Goal: Transaction & Acquisition: Purchase product/service

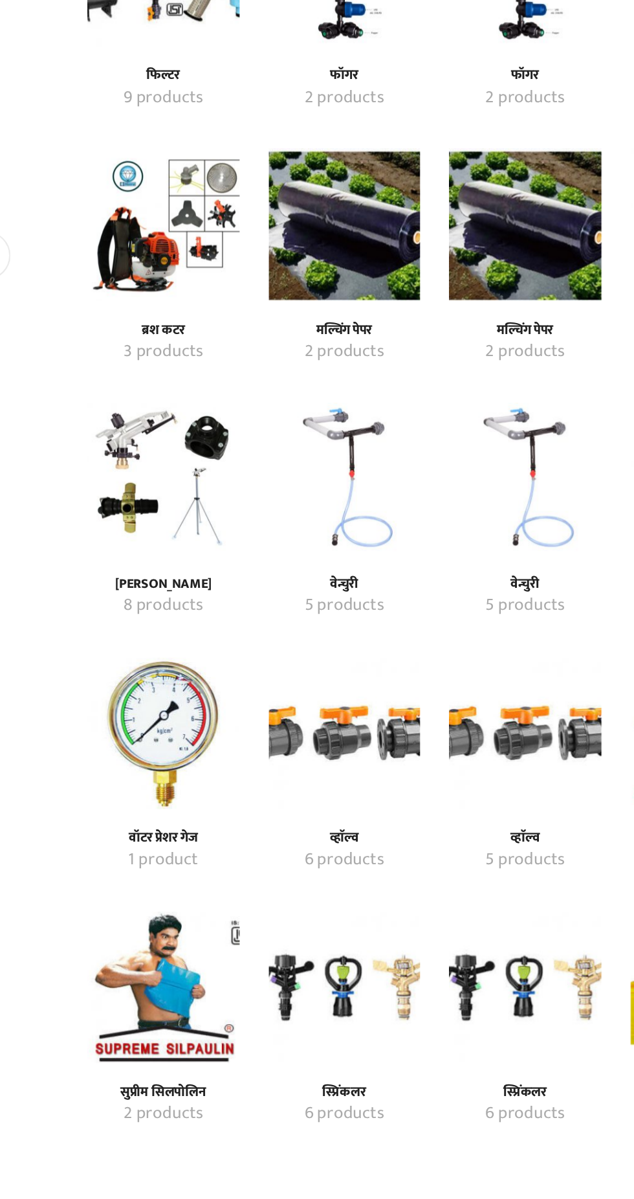
scroll to position [524, 0]
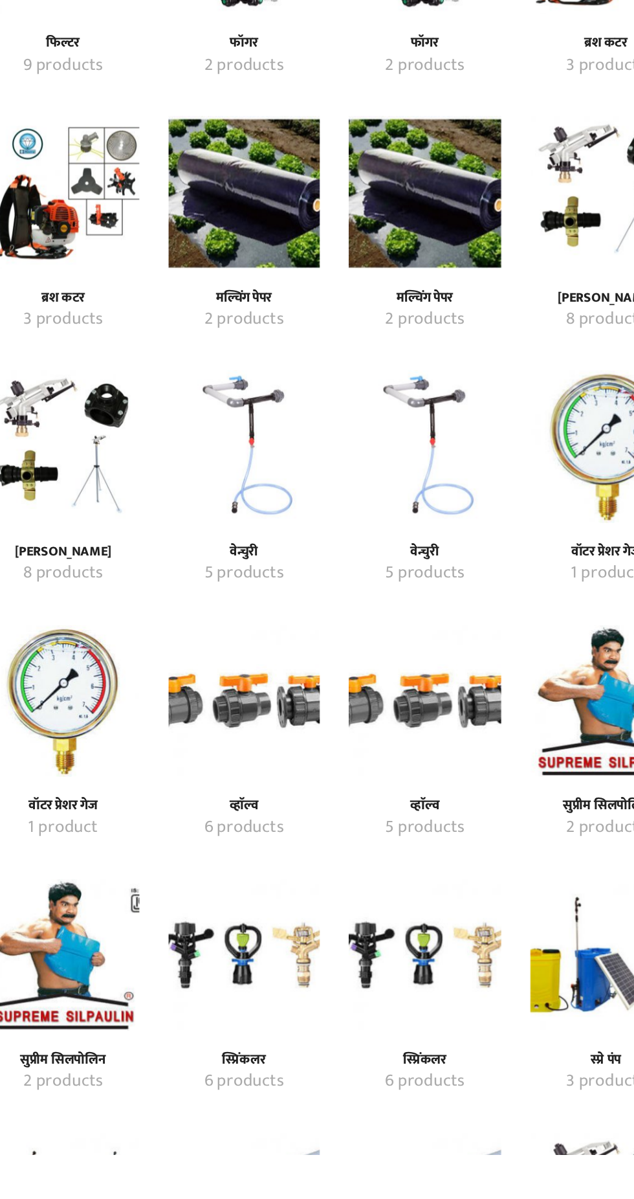
click at [263, 1142] on mark "6 products" at bounding box center [256, 1150] width 53 height 17
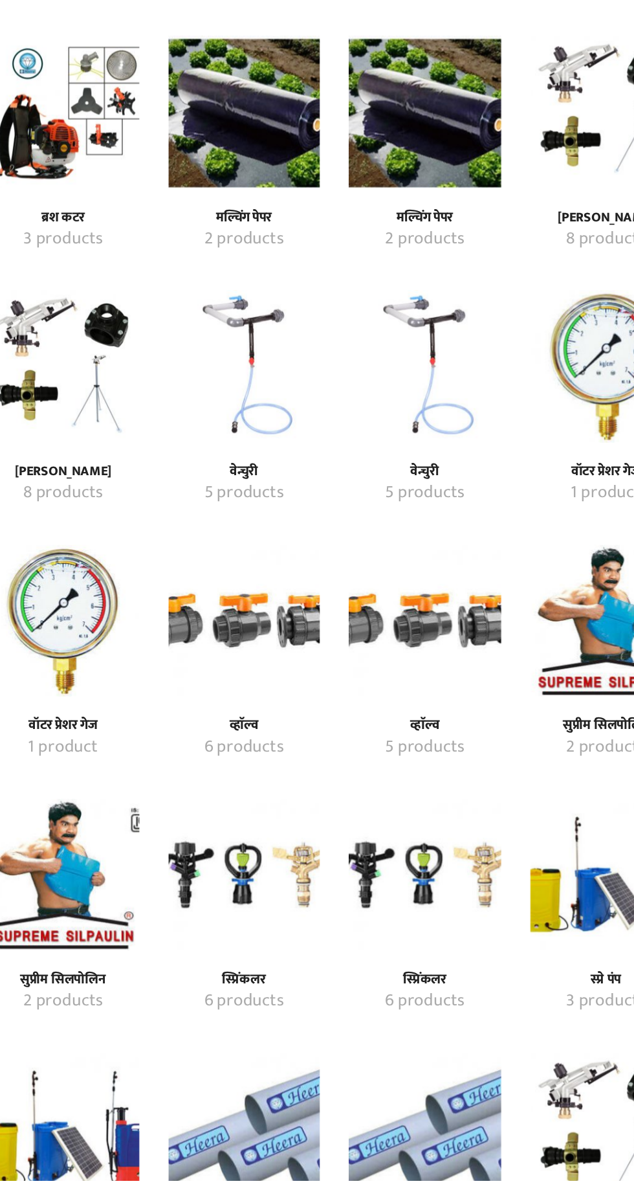
scroll to position [645, 0]
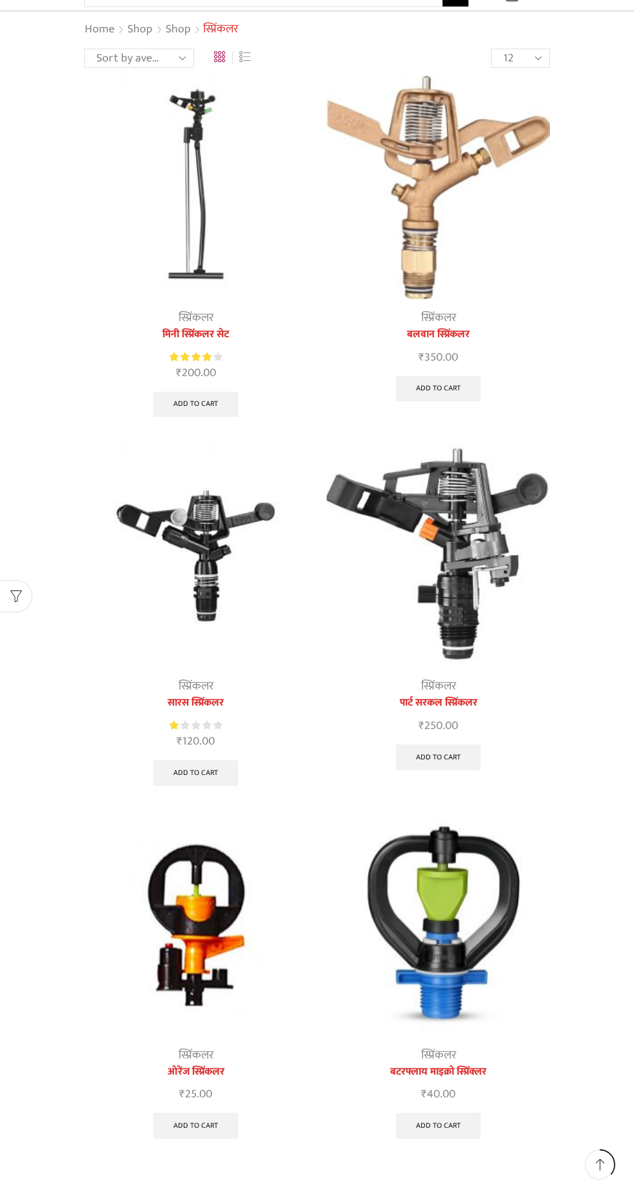
scroll to position [134, 0]
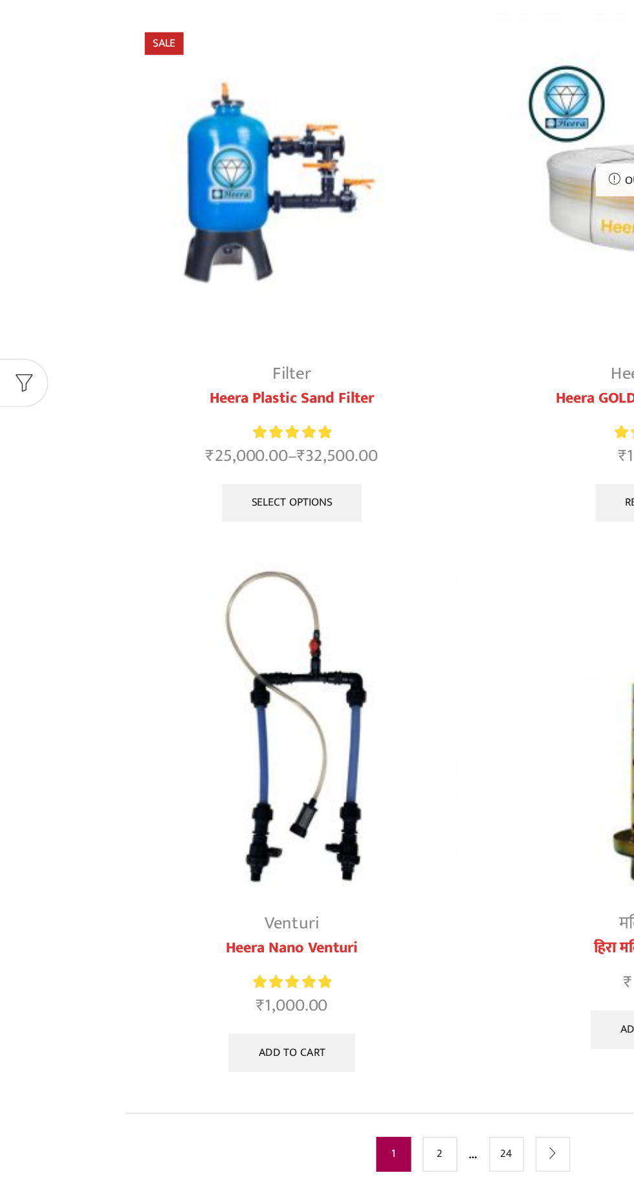
scroll to position [3654, 0]
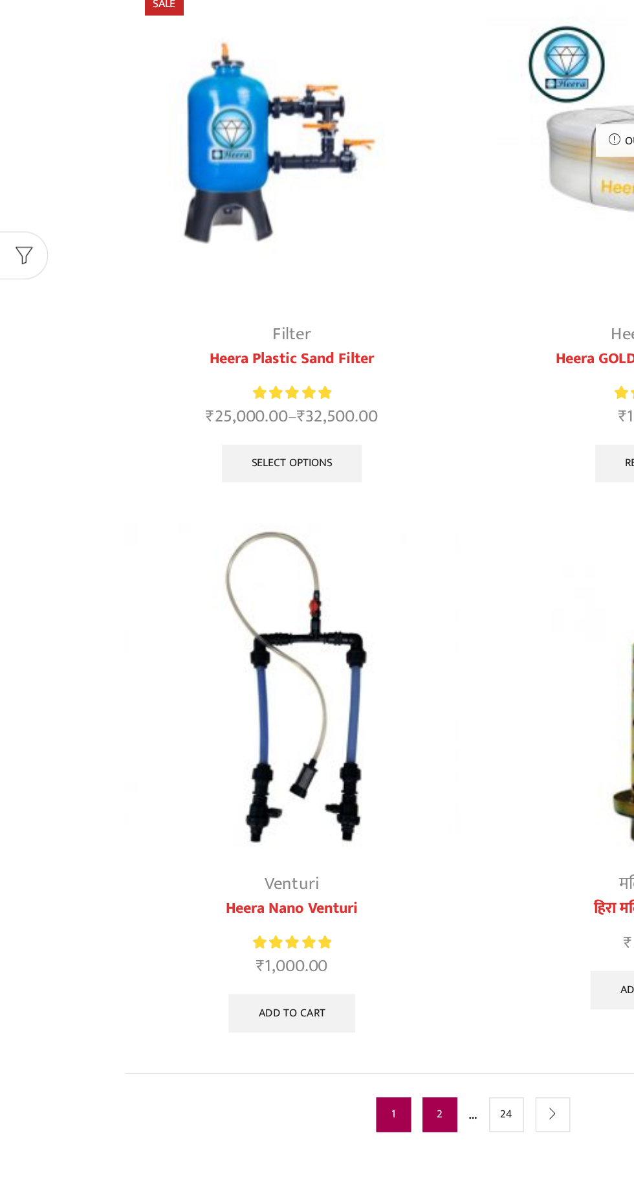
click at [294, 1161] on link "2" at bounding box center [294, 1171] width 23 height 23
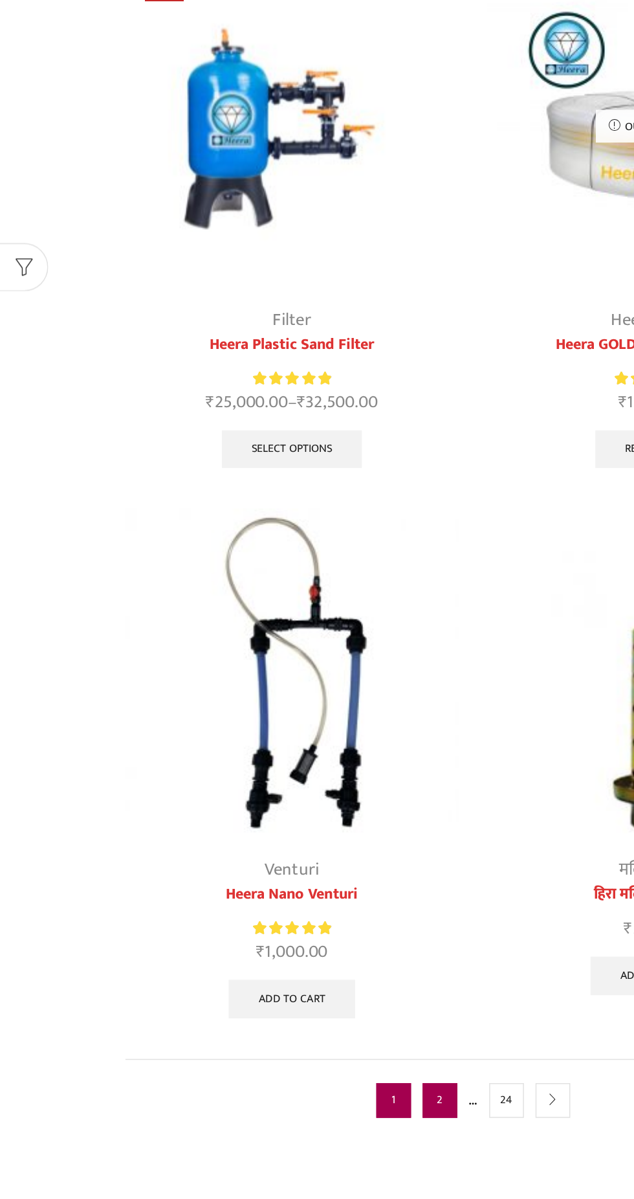
scroll to position [3739, 0]
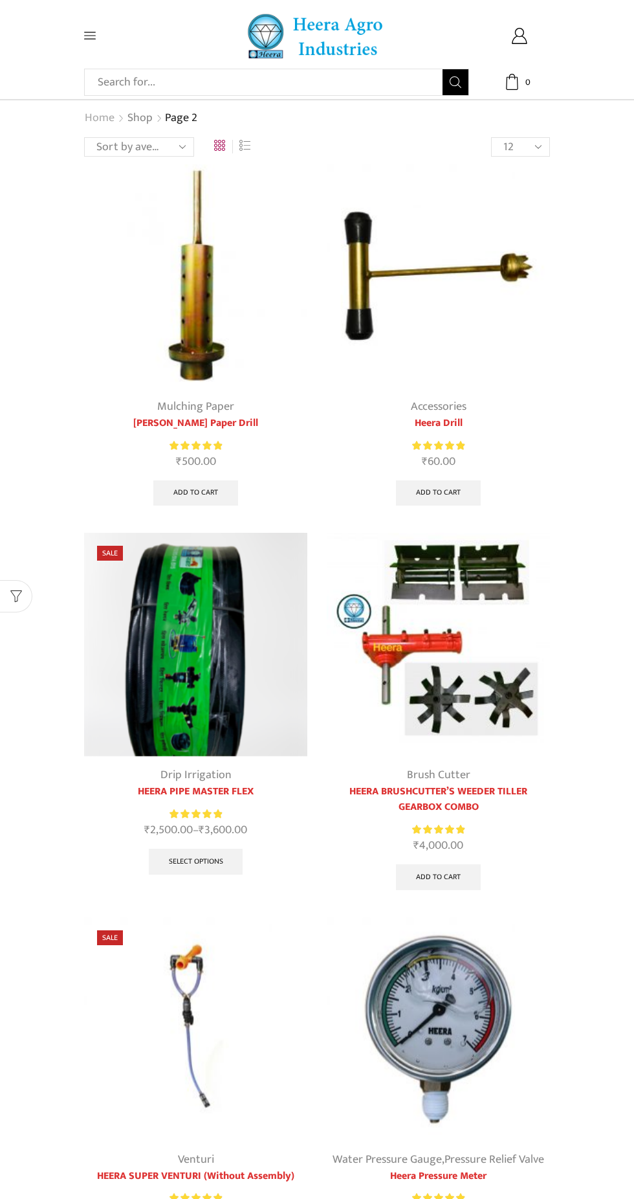
click at [107, 118] on link "Home" at bounding box center [99, 118] width 31 height 17
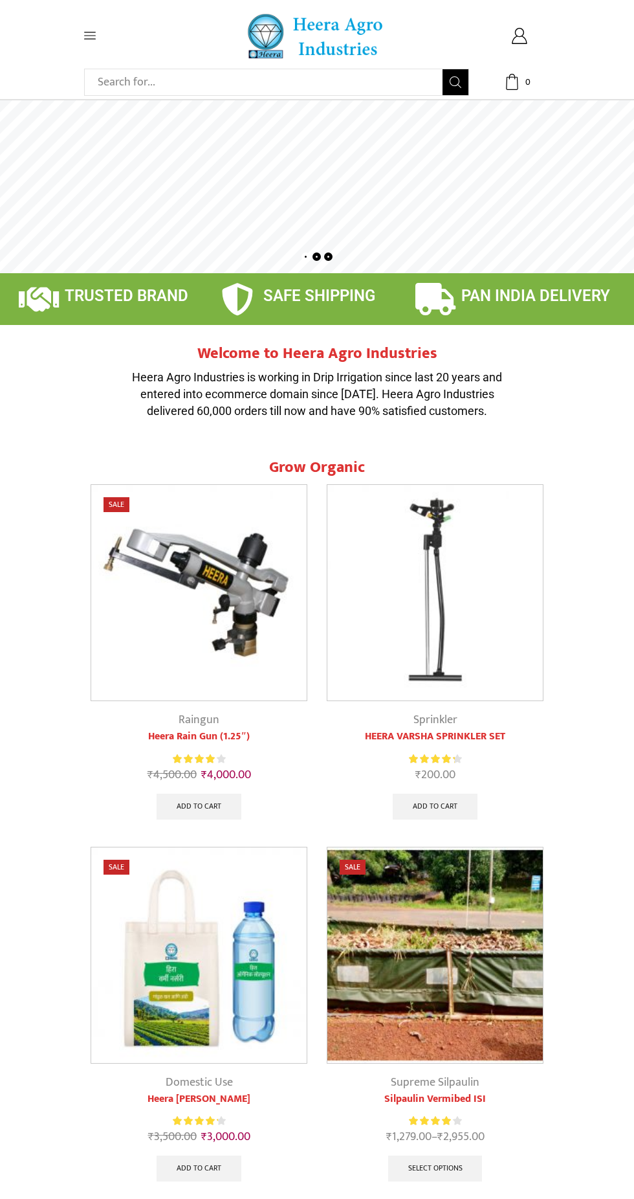
click at [89, 39] on icon at bounding box center [90, 36] width 12 height 12
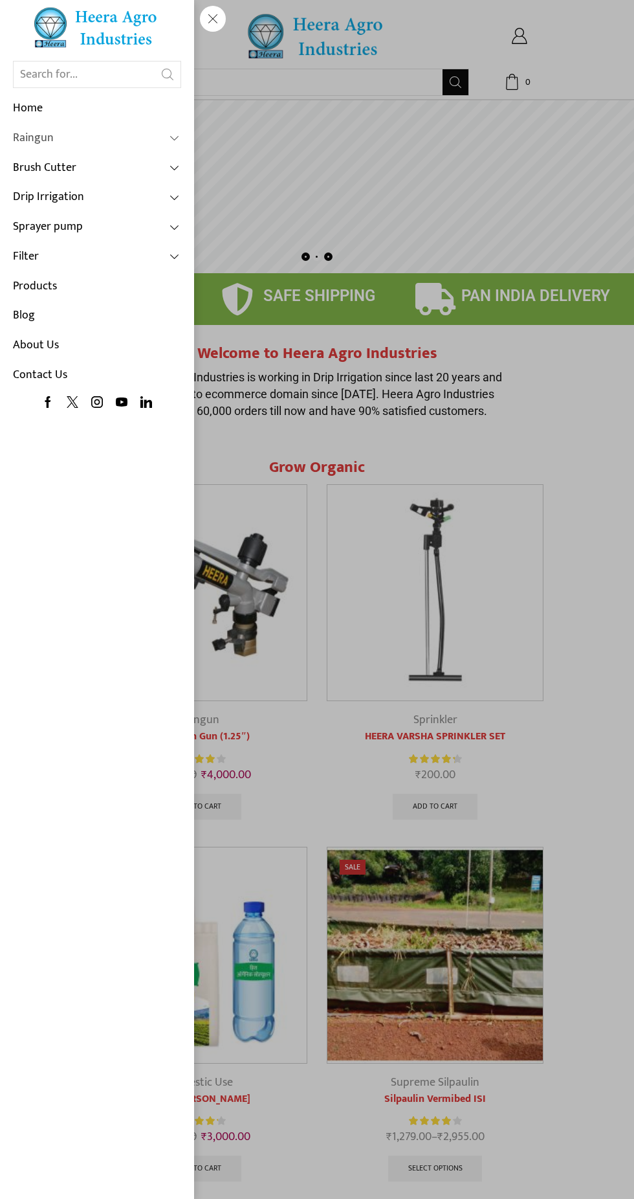
click at [176, 138] on span at bounding box center [176, 139] width 12 height 12
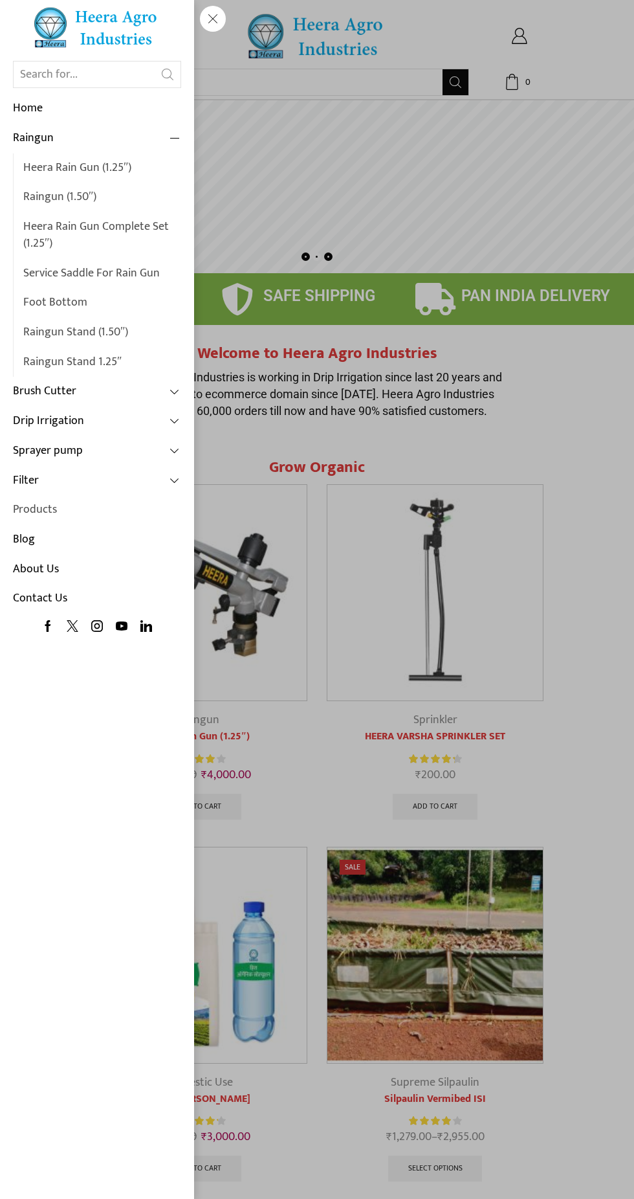
click at [54, 513] on link "Products" at bounding box center [97, 510] width 168 height 30
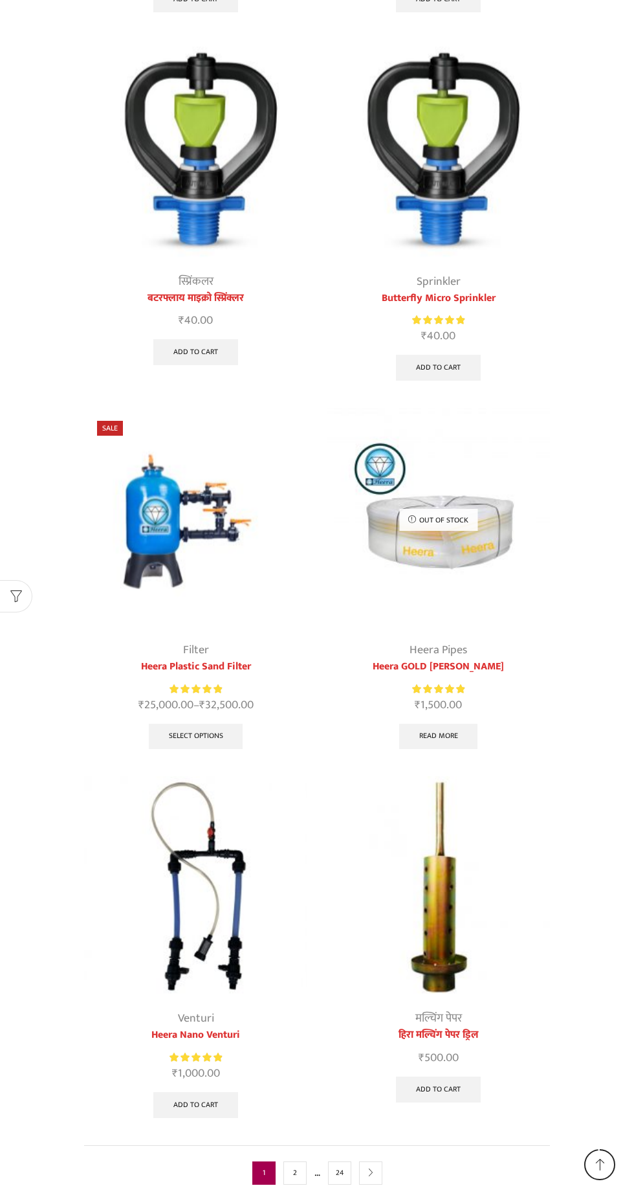
scroll to position [3654, 0]
click at [339, 1162] on link "24" at bounding box center [339, 1171] width 23 height 23
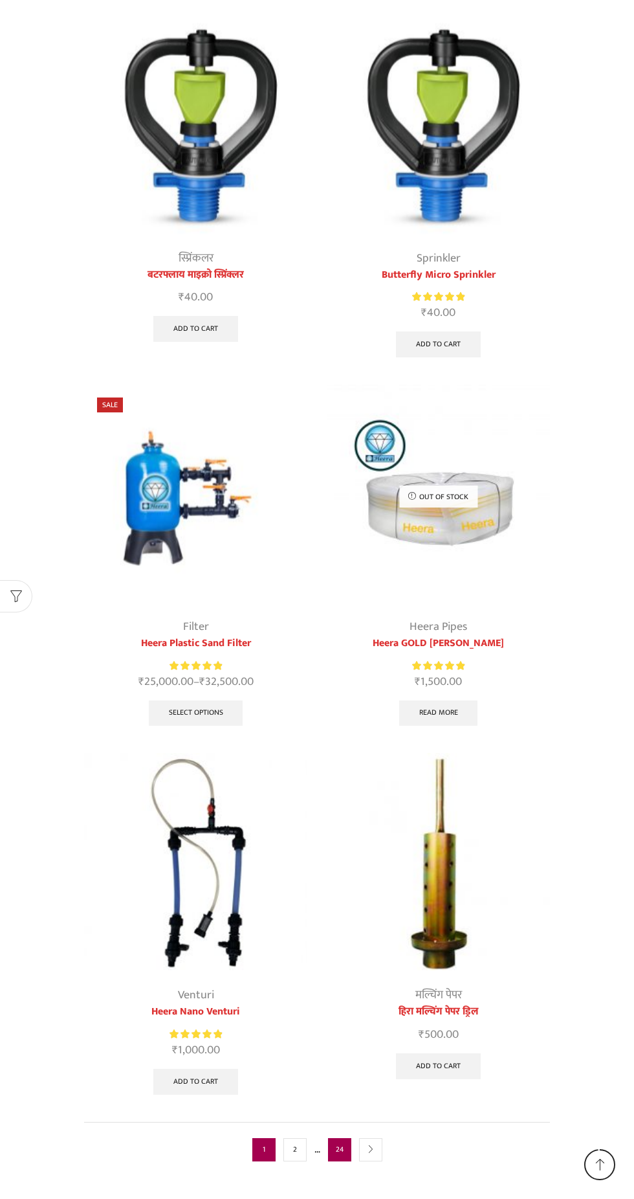
scroll to position [3736, 0]
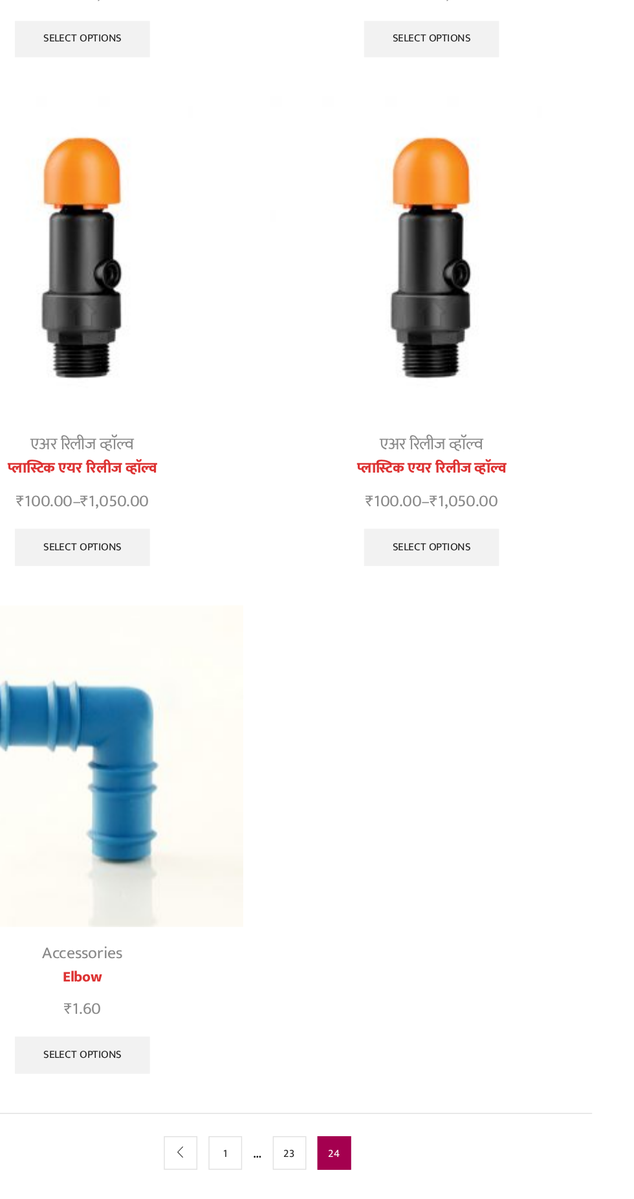
scroll to position [88, 0]
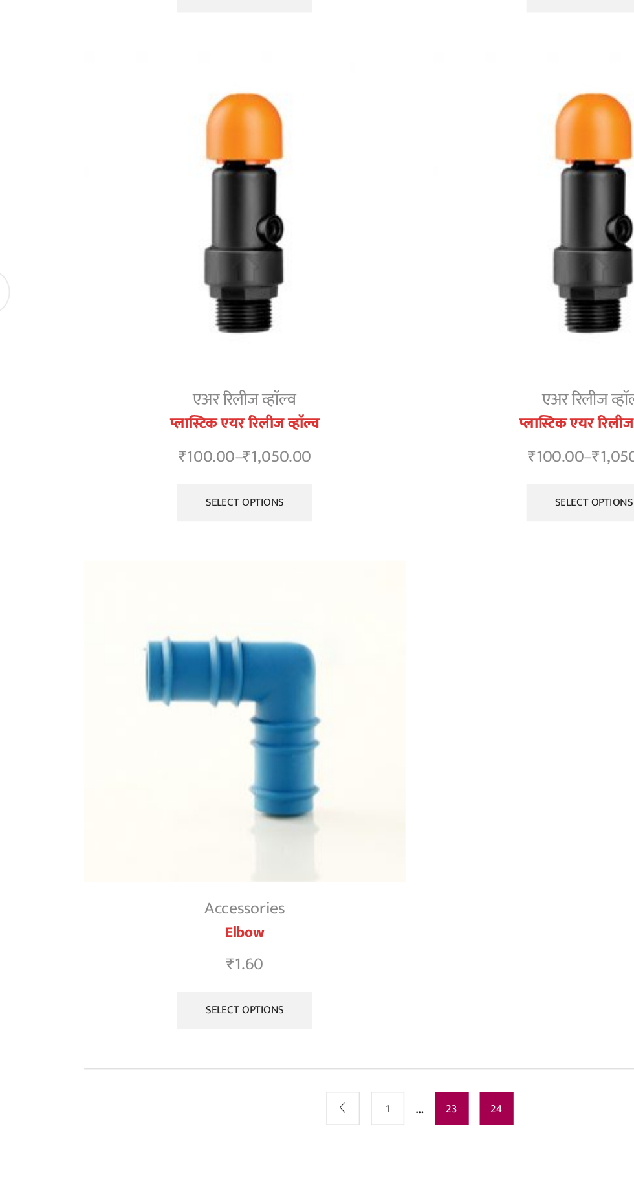
click at [342, 1173] on link "23" at bounding box center [339, 1162] width 23 height 23
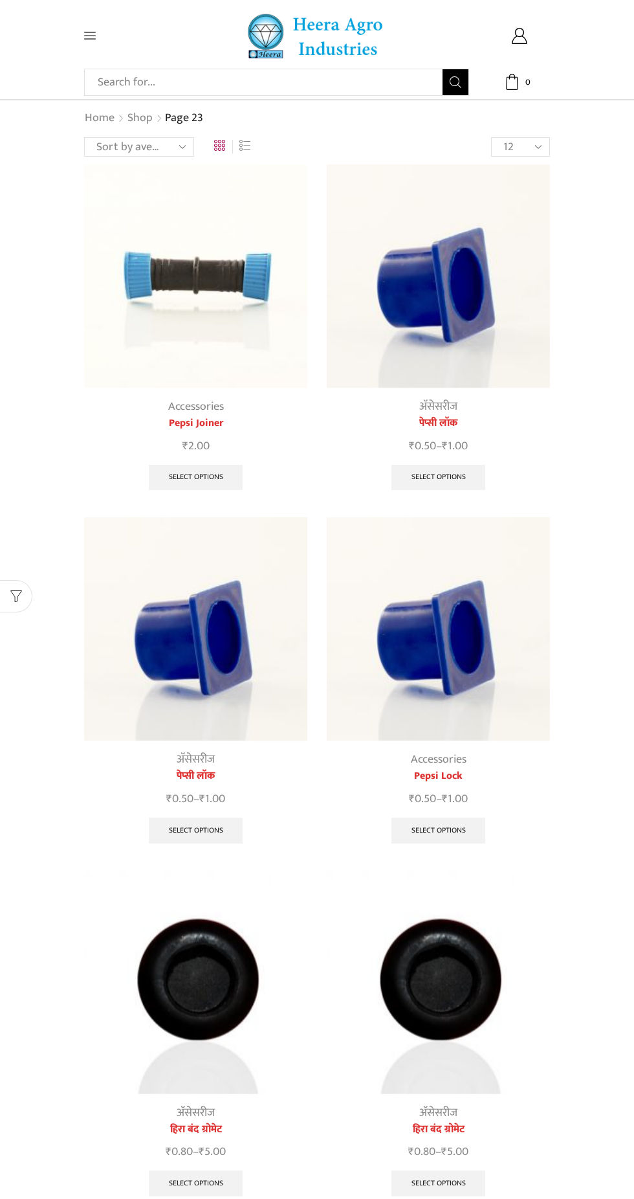
click at [304, 86] on input "Search input" at bounding box center [266, 82] width 351 height 26
type input "Mini"
click at [443, 69] on button "Search" at bounding box center [456, 82] width 26 height 26
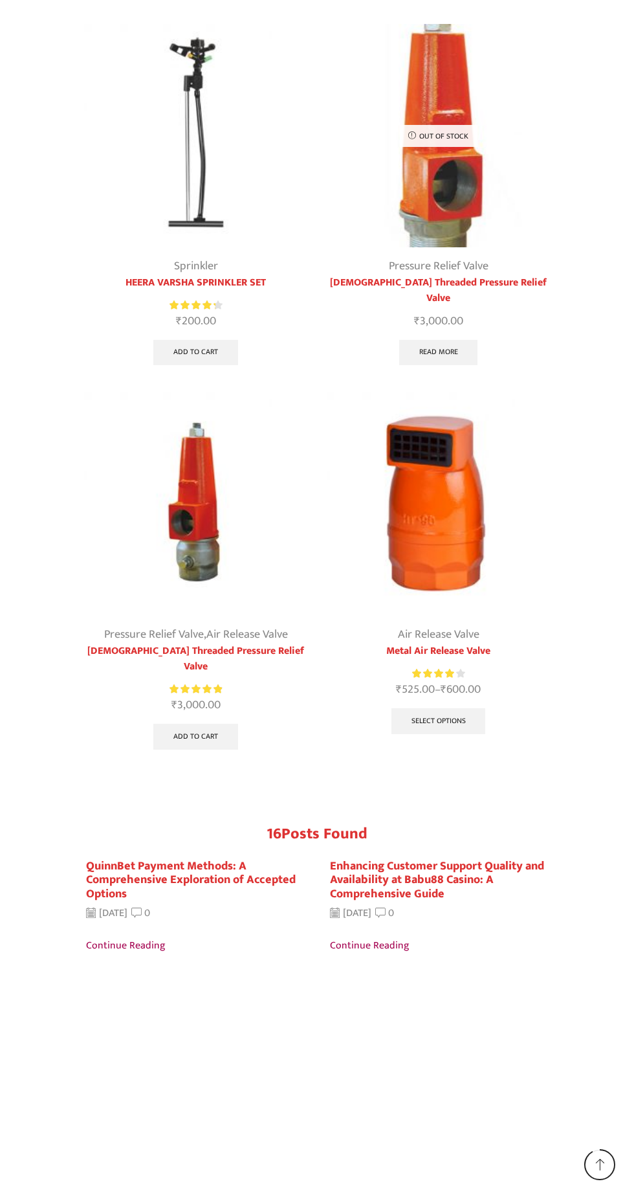
scroll to position [1310, 0]
